Goal: Information Seeking & Learning: Check status

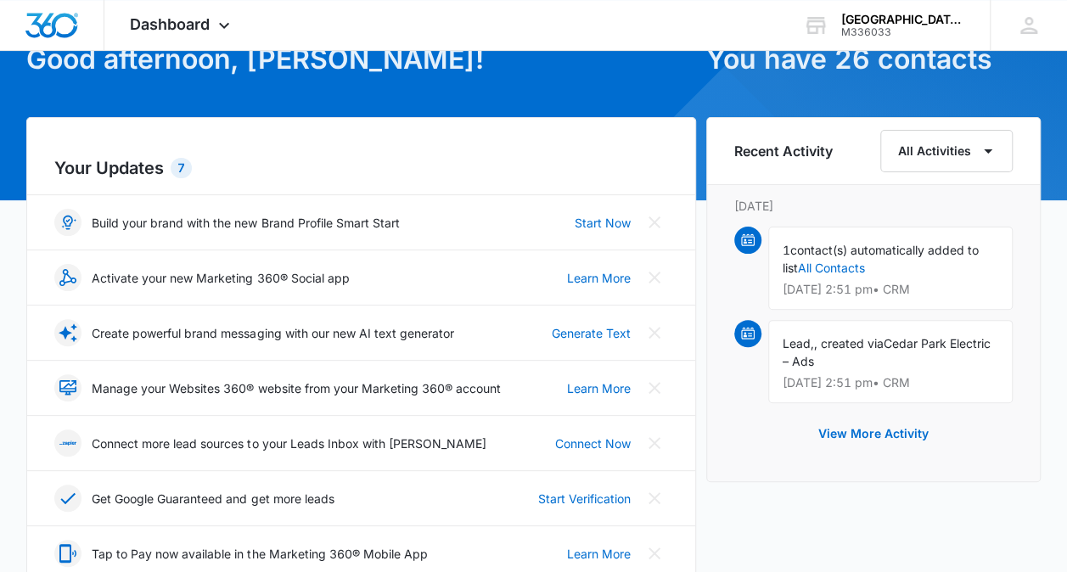
scroll to position [107, 0]
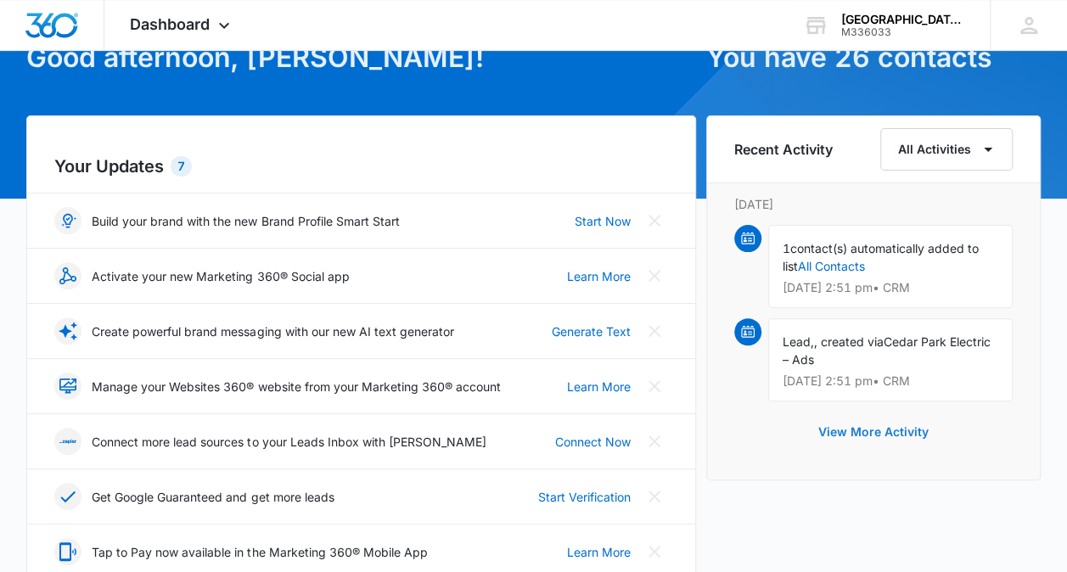
click at [846, 428] on button "View More Activity" at bounding box center [873, 432] width 144 height 41
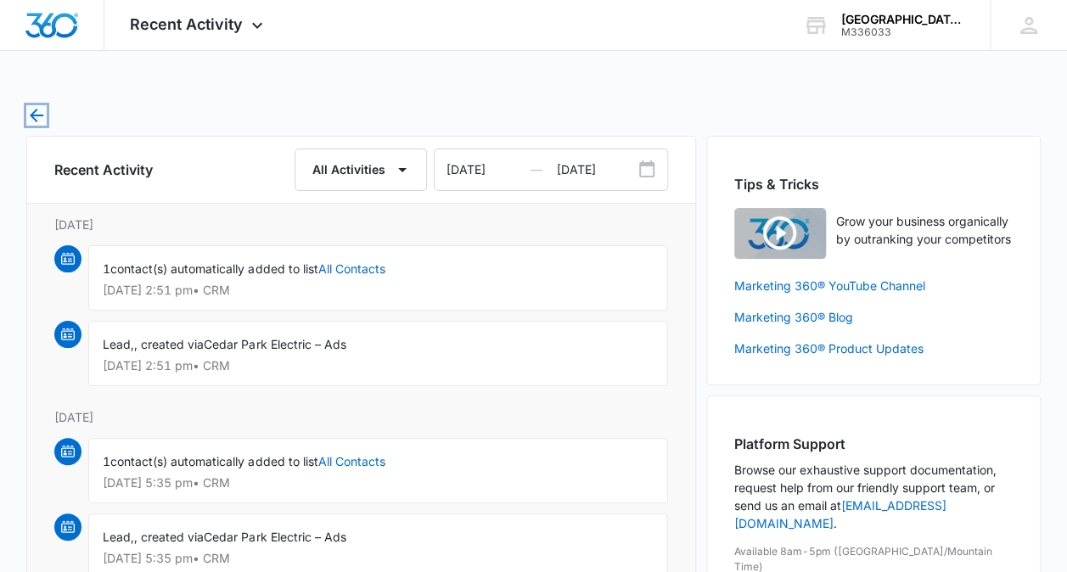
click at [34, 111] on icon "button" at bounding box center [37, 116] width 14 height 14
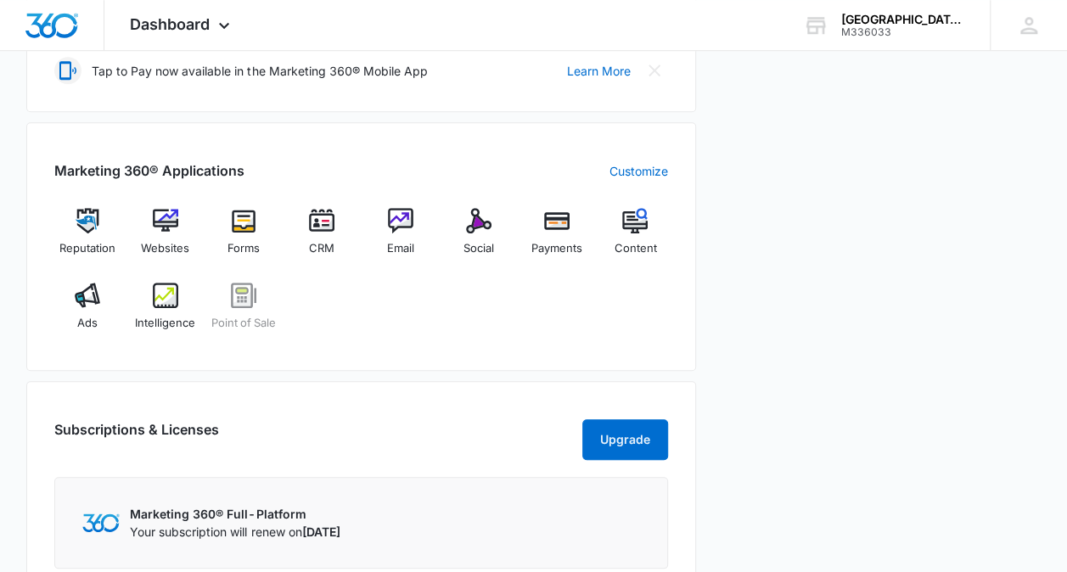
scroll to position [586, 0]
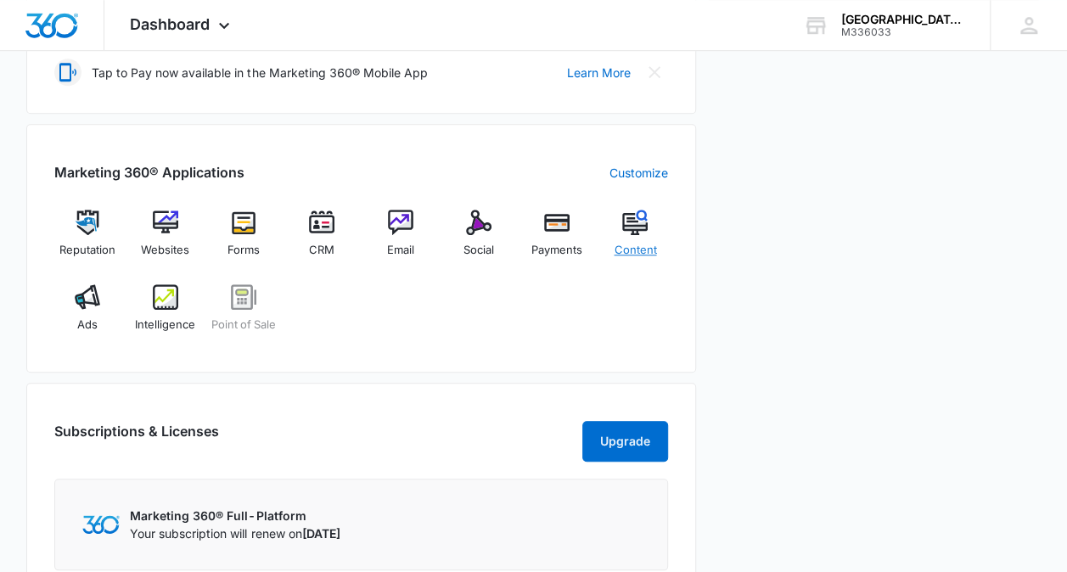
click at [635, 224] on img at bounding box center [634, 222] width 25 height 25
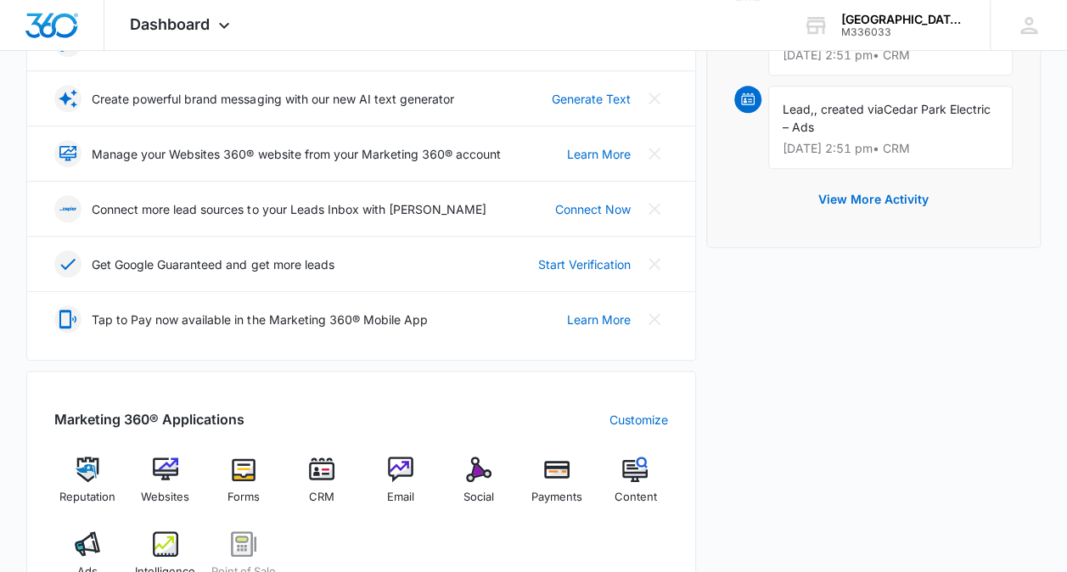
scroll to position [341, 0]
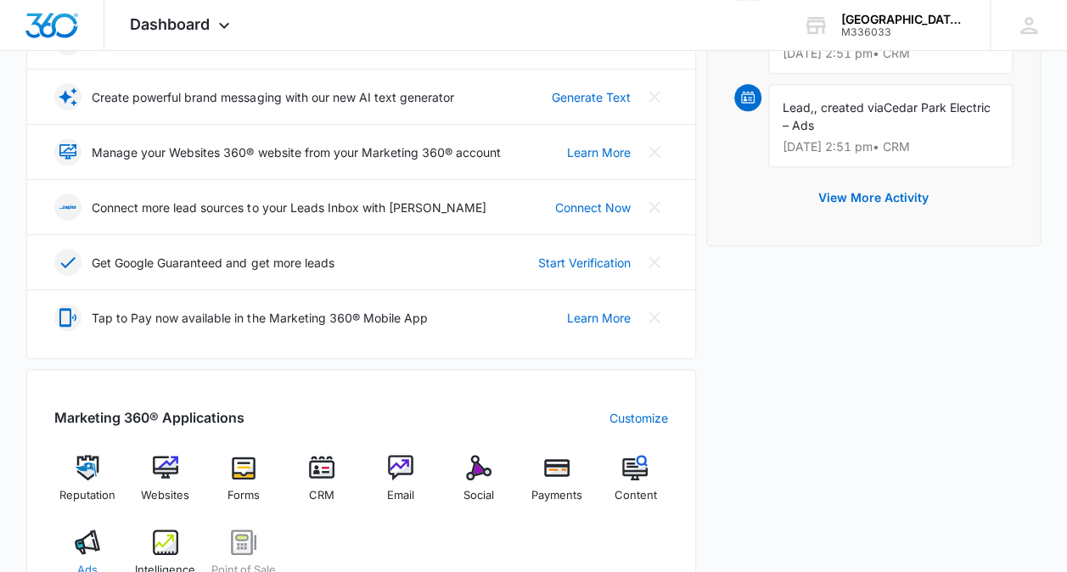
click at [86, 533] on img at bounding box center [87, 541] width 25 height 25
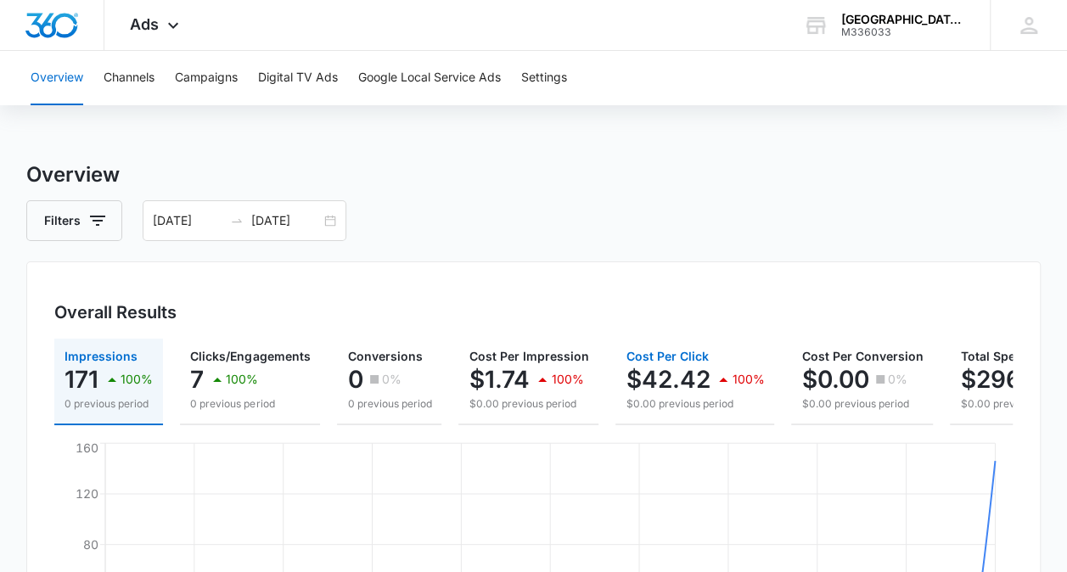
click at [669, 370] on p "$42.42" at bounding box center [667, 379] width 84 height 27
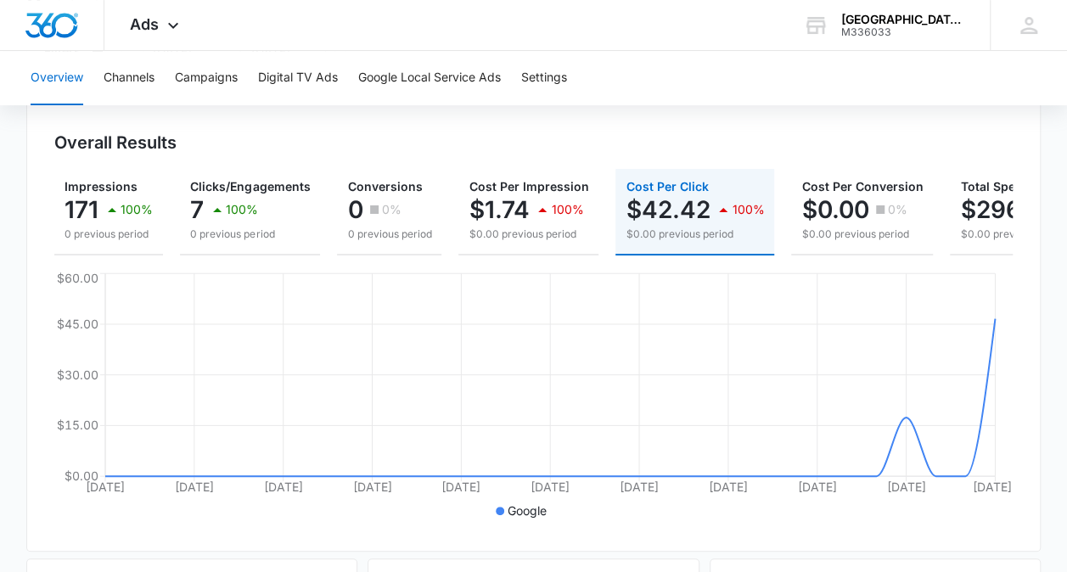
scroll to position [160, 0]
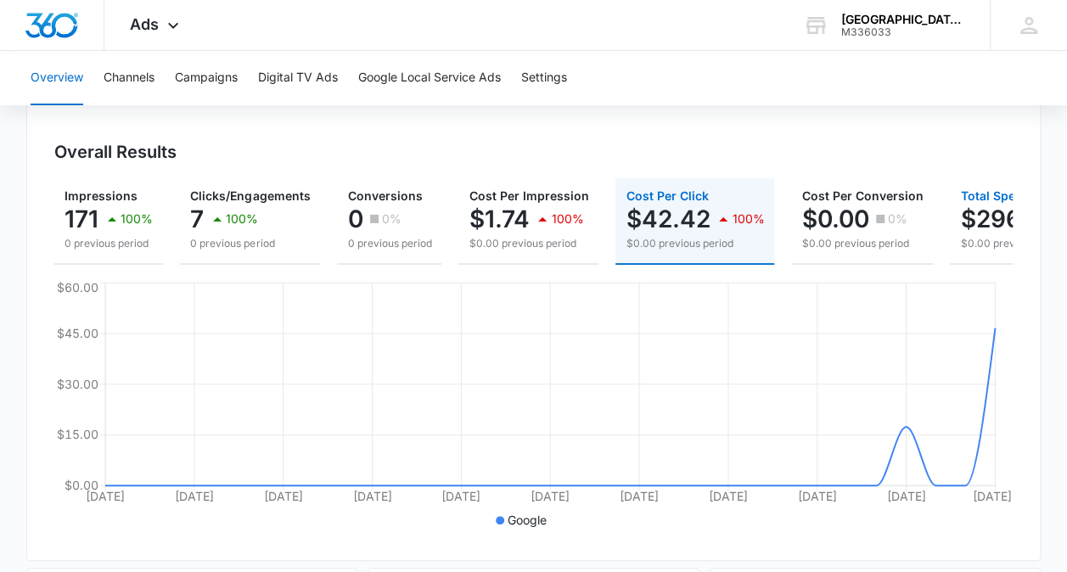
click at [977, 227] on p "$296.97" at bounding box center [1007, 218] width 95 height 27
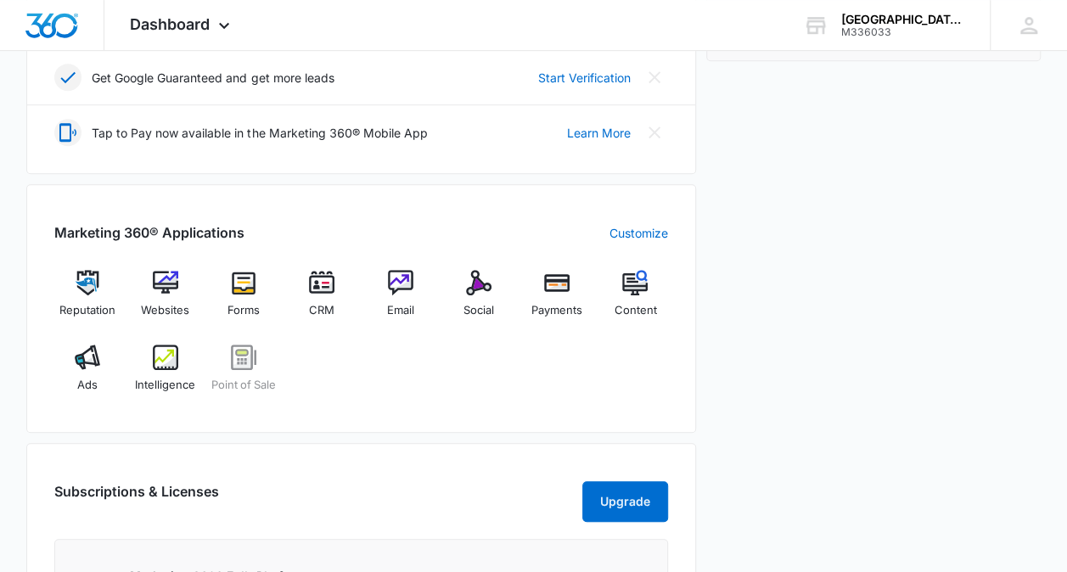
scroll to position [524, 0]
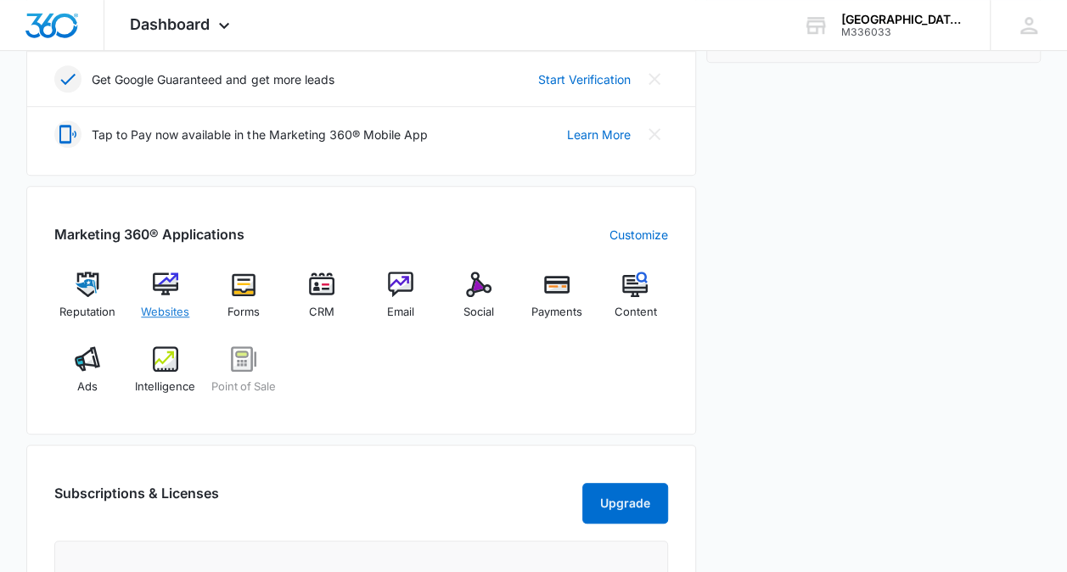
click at [161, 279] on img at bounding box center [165, 284] width 25 height 25
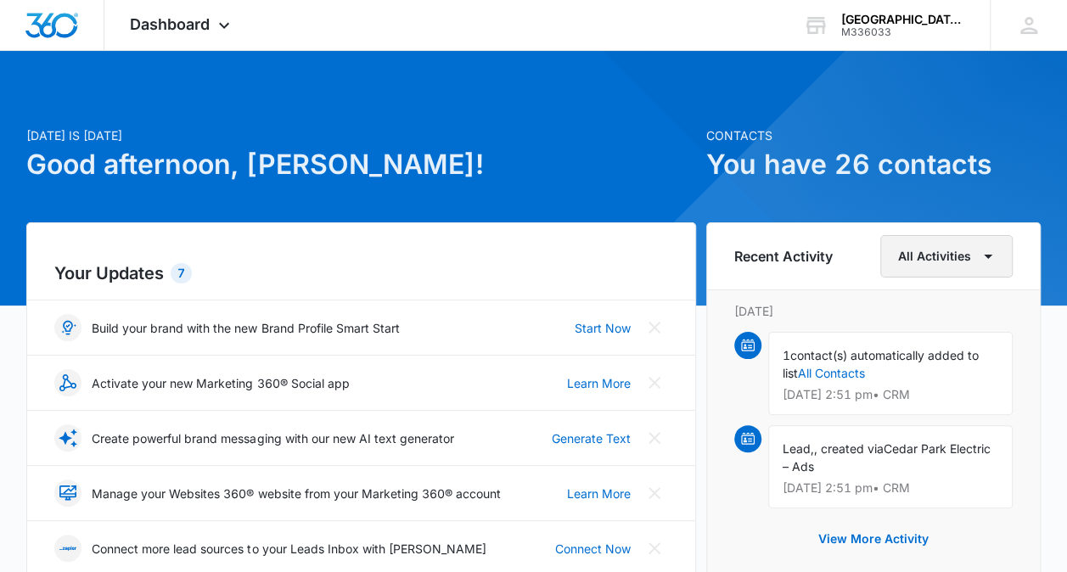
click at [932, 249] on button "All Activities" at bounding box center [946, 256] width 132 height 42
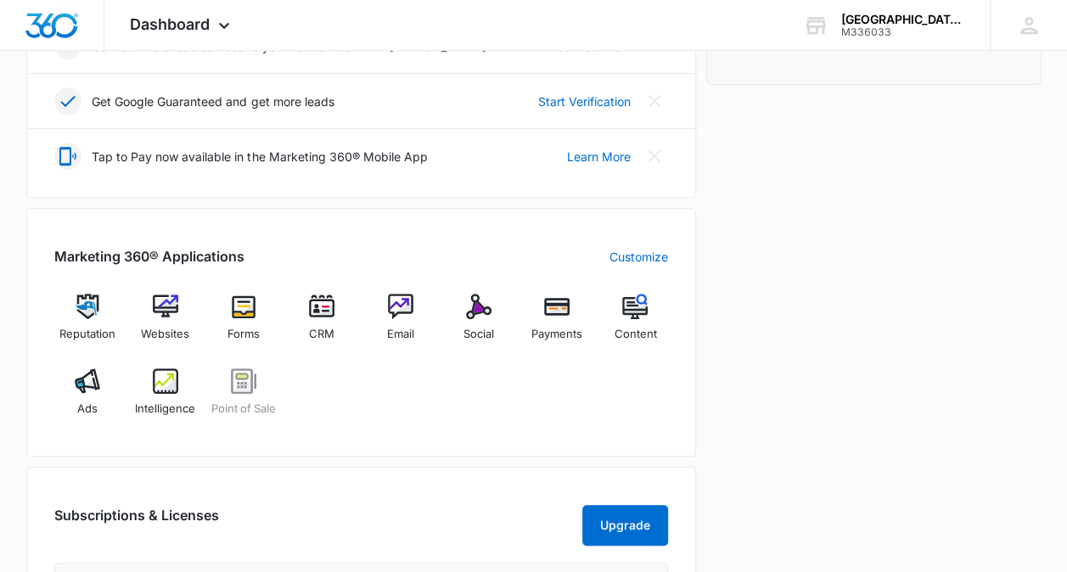
scroll to position [497, 0]
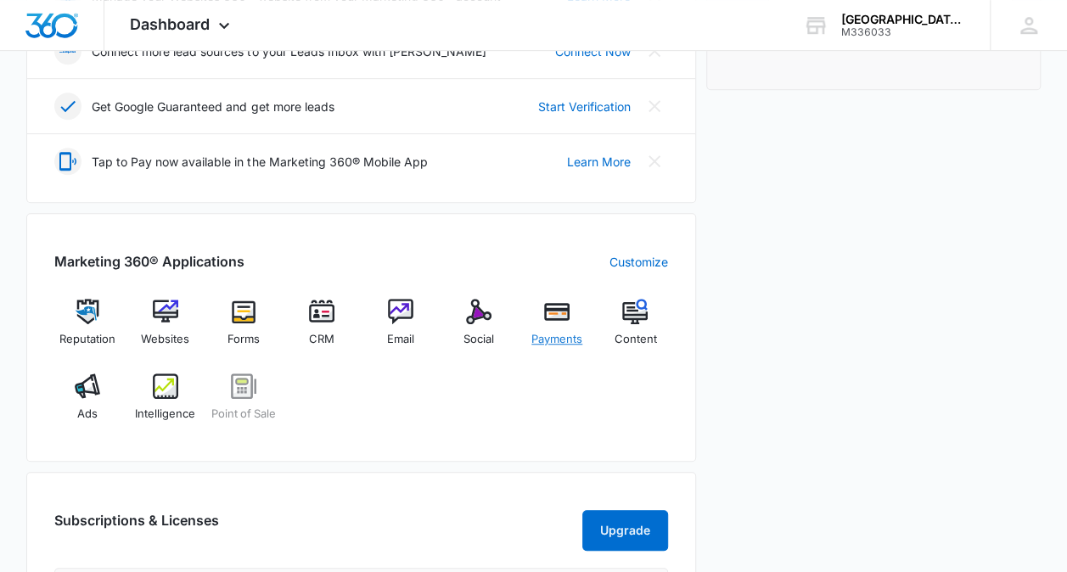
click at [554, 309] on img at bounding box center [556, 311] width 25 height 25
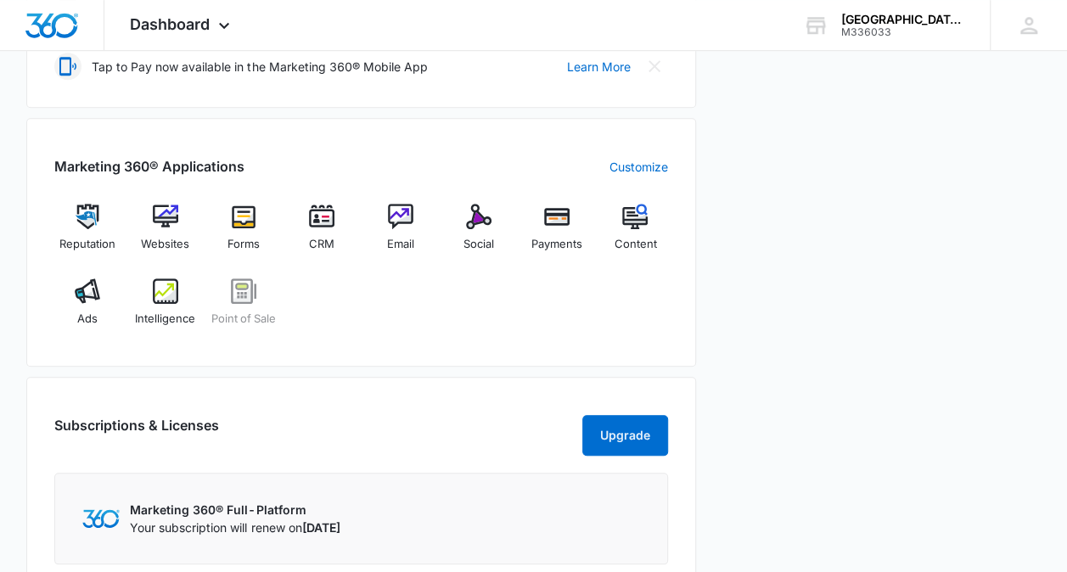
scroll to position [574, 0]
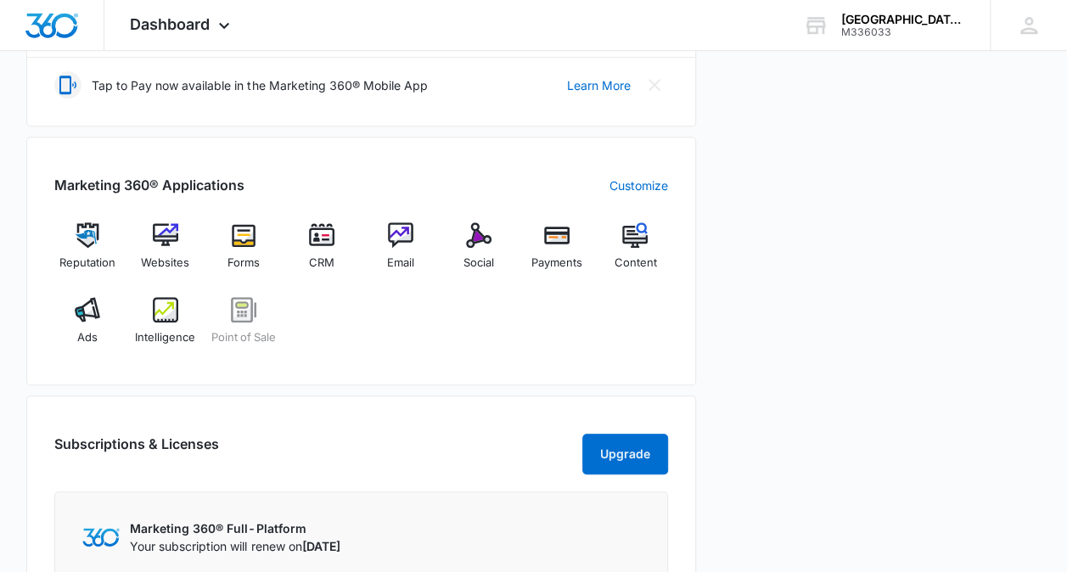
click at [997, 412] on div "Recent Activity All Activities [DATE] 1 contact(s) automatically added to list …" at bounding box center [873, 135] width 334 height 972
click at [847, 364] on div "Recent Activity All Activities [DATE] 1 contact(s) automatically added to list …" at bounding box center [873, 135] width 334 height 972
